Goal: Task Accomplishment & Management: Manage account settings

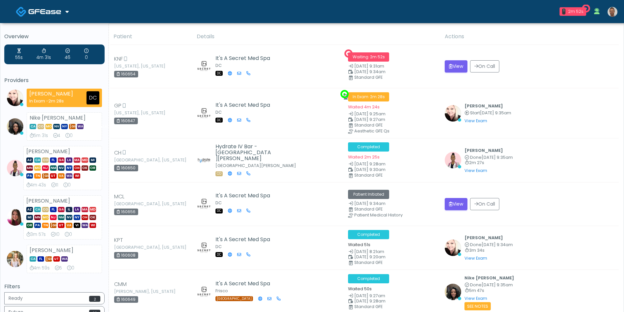
click at [159, 11] on div "1 2m 52s It's A Secret Med Spa Waiting - 2m 52s DC View [PERSON_NAME] In Exam -…" at bounding box center [352, 12] width 540 height 22
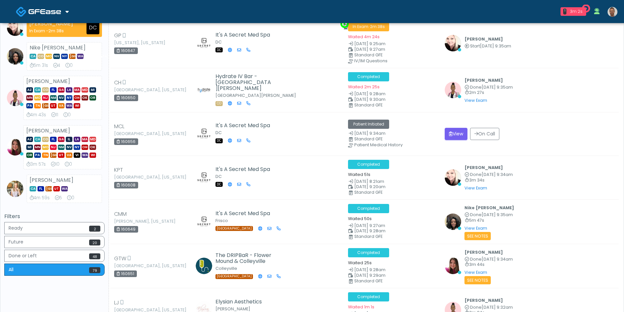
scroll to position [197, 0]
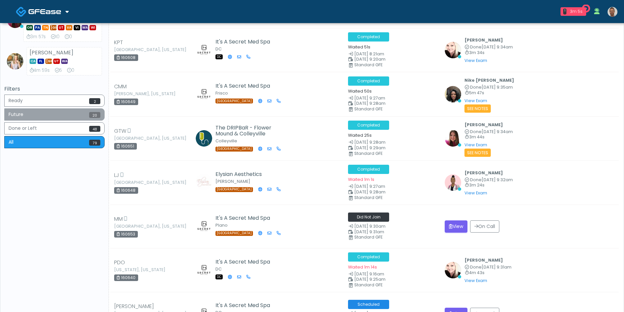
click at [38, 112] on button "Future 20" at bounding box center [54, 114] width 100 height 12
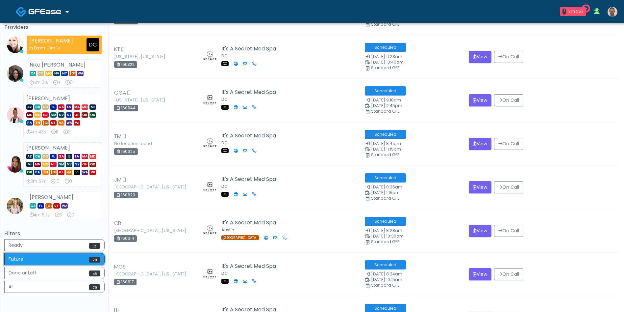
scroll to position [0, 0]
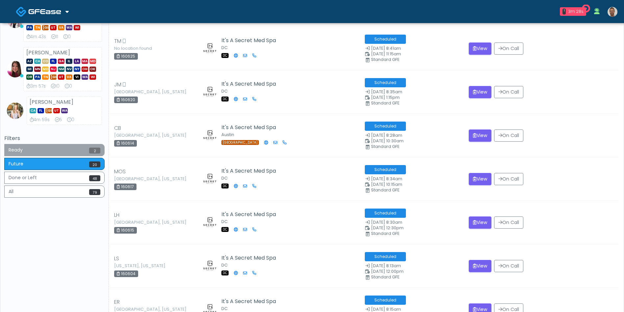
click at [40, 153] on button "Ready 2" at bounding box center [54, 150] width 100 height 12
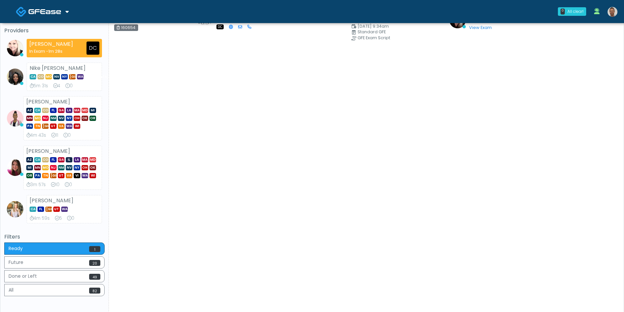
scroll to position [98, 0]
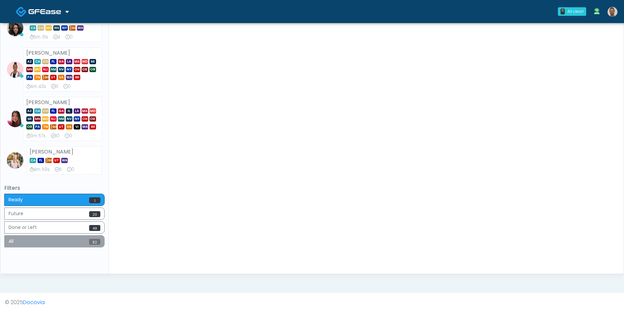
drag, startPoint x: 43, startPoint y: 241, endPoint x: 56, endPoint y: 243, distance: 13.0
click at [42, 242] on button "All 82" at bounding box center [54, 241] width 100 height 12
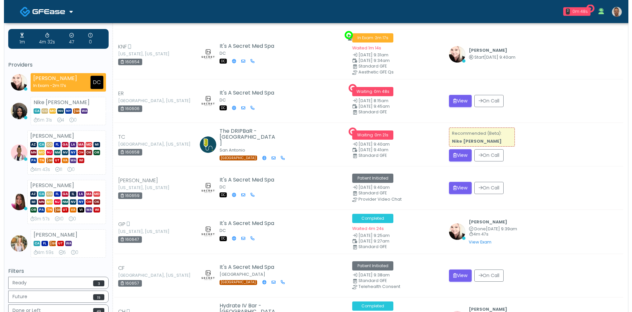
scroll to position [0, 0]
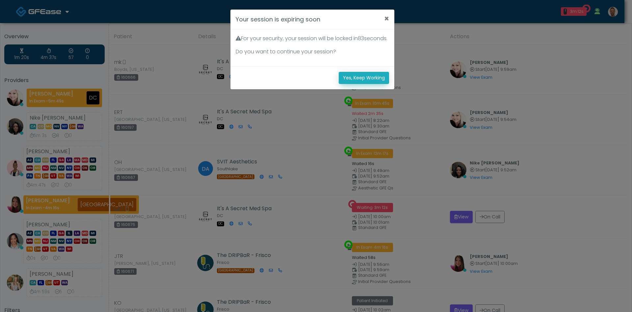
click at [377, 83] on button "Yes, Keep Working" at bounding box center [364, 78] width 50 height 12
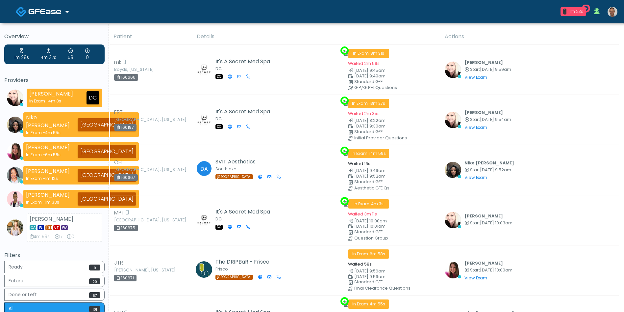
click at [573, 11] on div "1m 23s" at bounding box center [576, 12] width 14 height 6
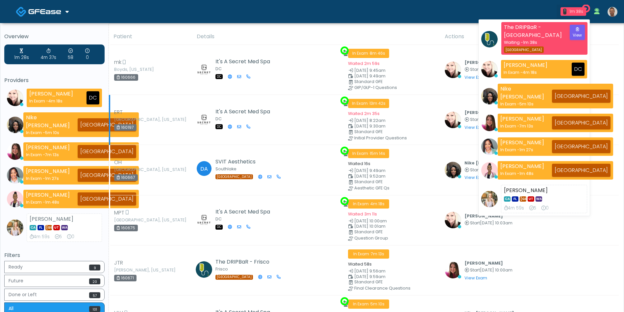
click at [613, 104] on td "Cynthia Petersen Start Aug 21, 9:54am View Exam | Unreview" at bounding box center [530, 120] width 178 height 50
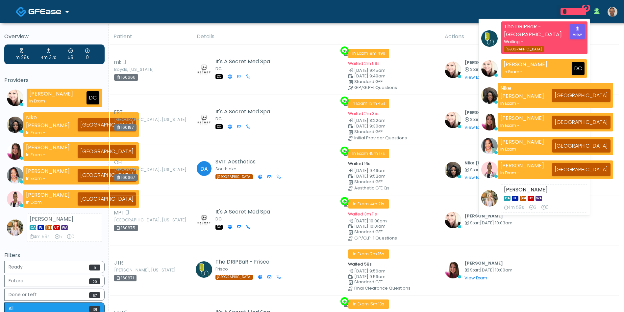
click at [572, 9] on div at bounding box center [576, 11] width 14 height 5
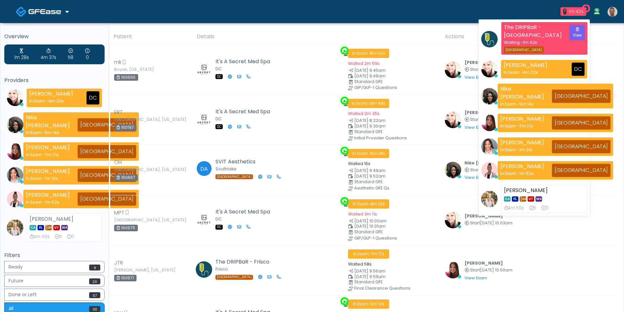
click at [341, 16] on div "1 1m 42s The DRIPBaR - Cinco Ranch Waiting - 1m 42s TX View Cynthia Petersen In…" at bounding box center [352, 12] width 540 height 22
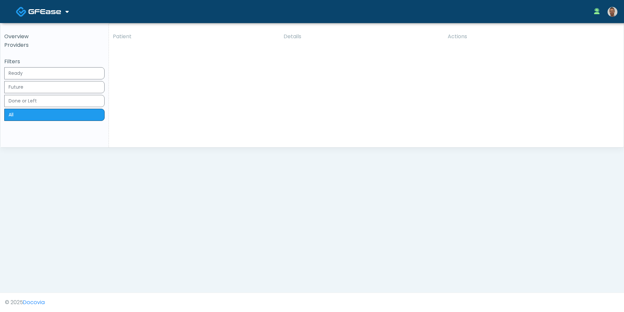
scroll to position [148, 0]
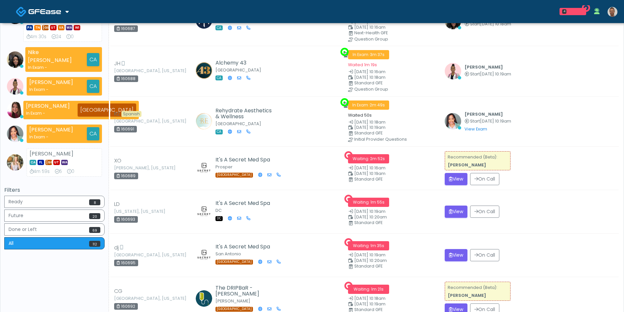
scroll to position [49, 0]
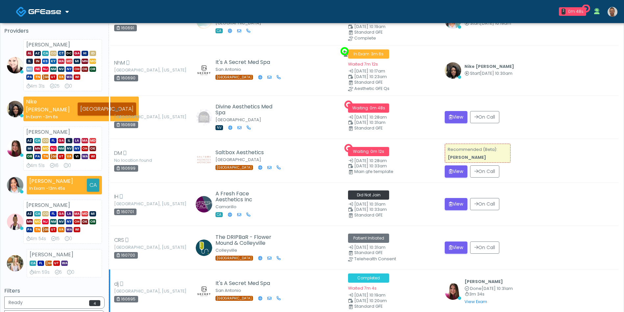
scroll to position [49, 0]
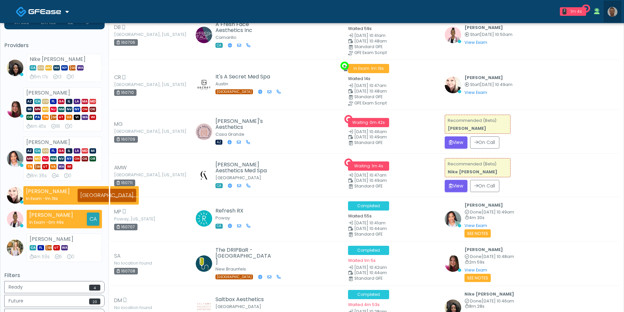
click at [615, 12] on img at bounding box center [613, 12] width 10 height 10
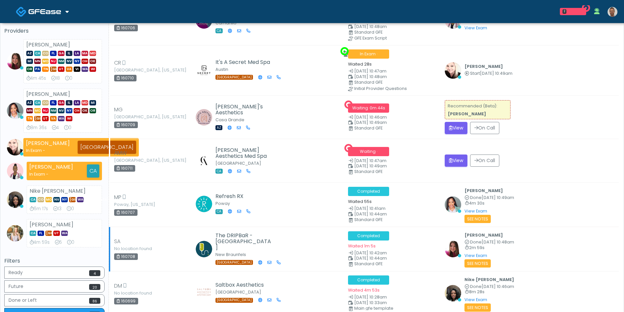
click at [621, 23] on link "Logout" at bounding box center [621, 23] width 0 height 0
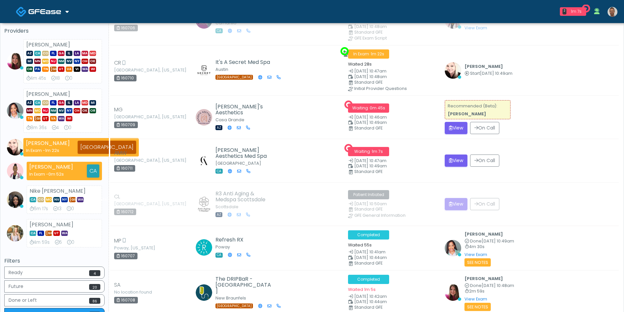
scroll to position [49, 0]
